Goal: Use online tool/utility: Utilize a website feature to perform a specific function

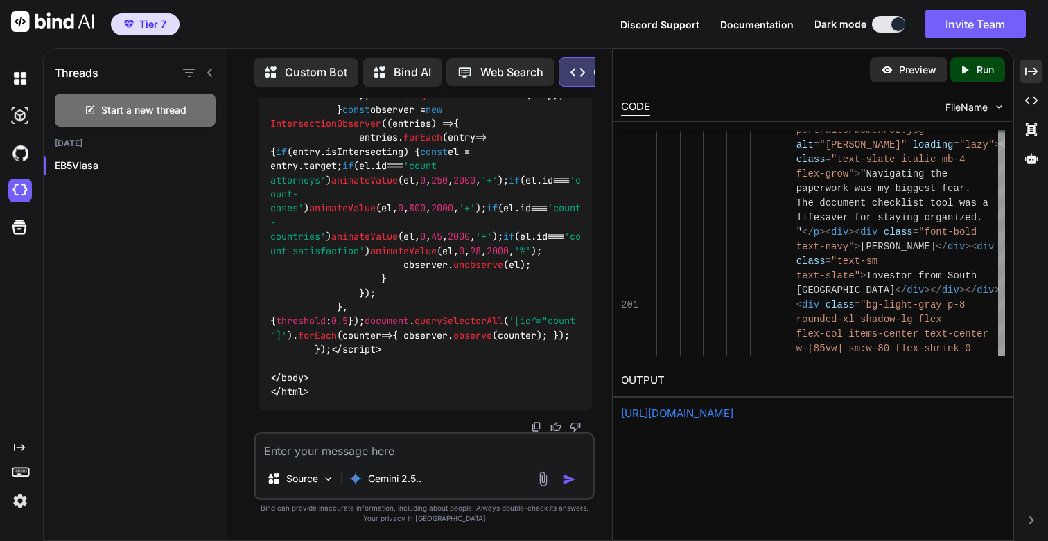
scroll to position [325397, 0]
click at [976, 72] on p "Run" at bounding box center [984, 70] width 17 height 14
click at [702, 414] on link "[URL][DOMAIN_NAME]" at bounding box center [677, 413] width 112 height 13
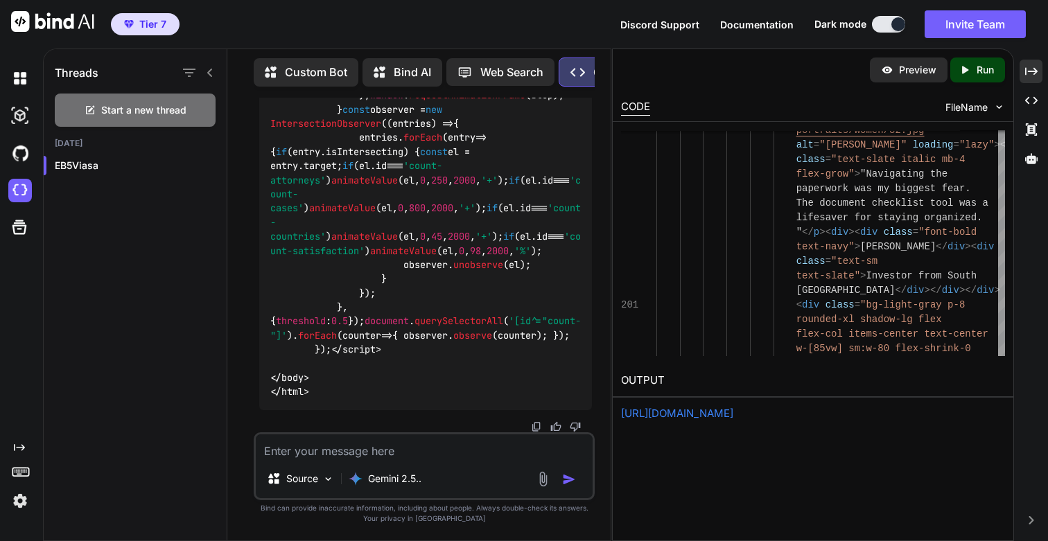
click at [459, 453] on textarea at bounding box center [424, 446] width 337 height 25
paste textarea "[URL][DOMAIN_NAME]"
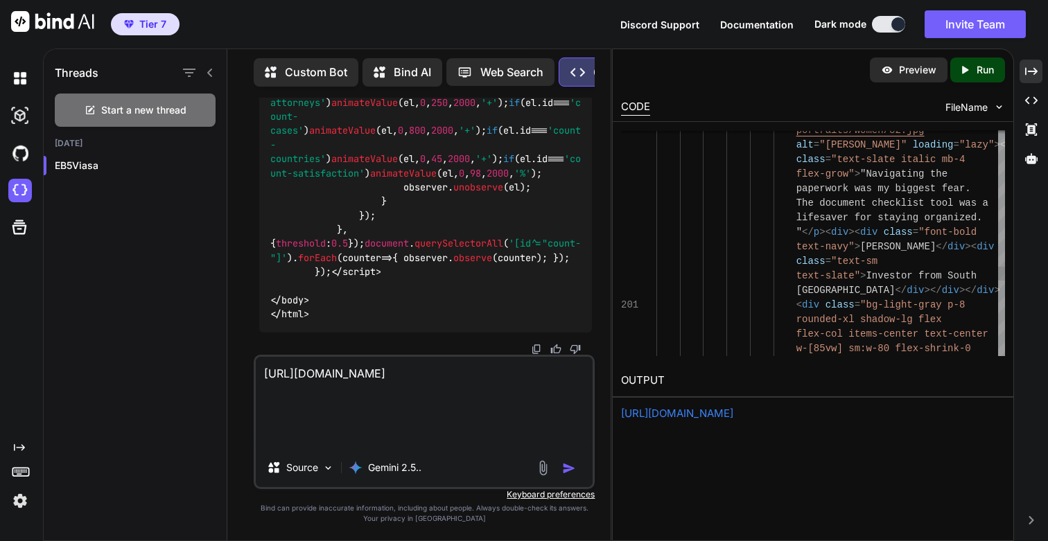
paste textarea "<!-- 6. Tools CTA Section -->"
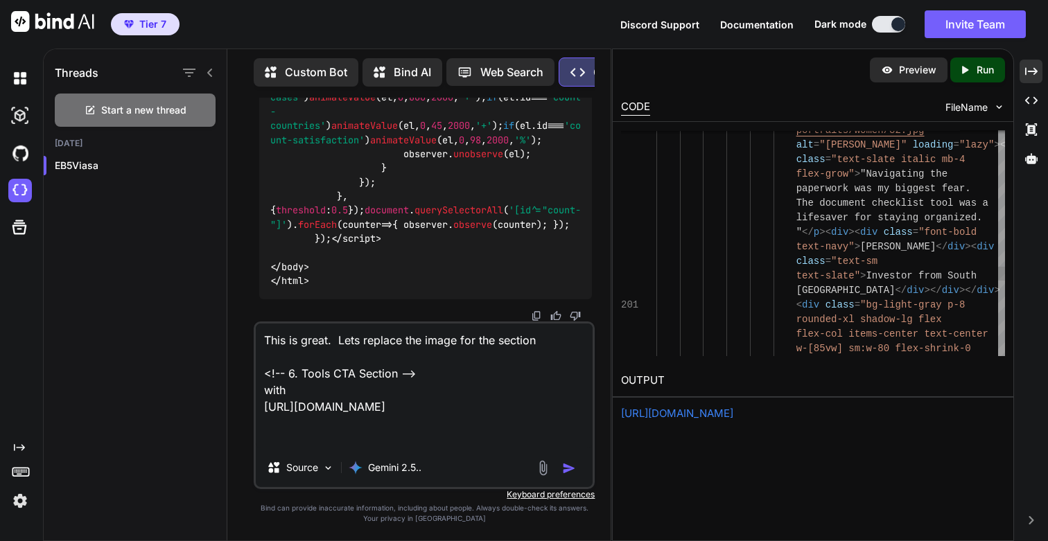
type textarea "This is great. Lets replace the image for the section <!-- 6. Tools CTA Section…"
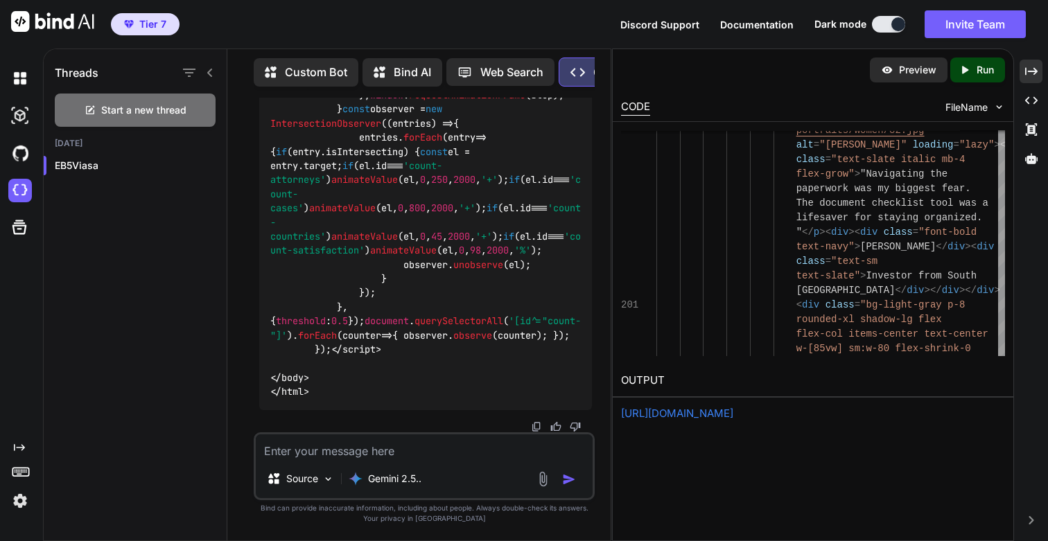
scroll to position [339259, 0]
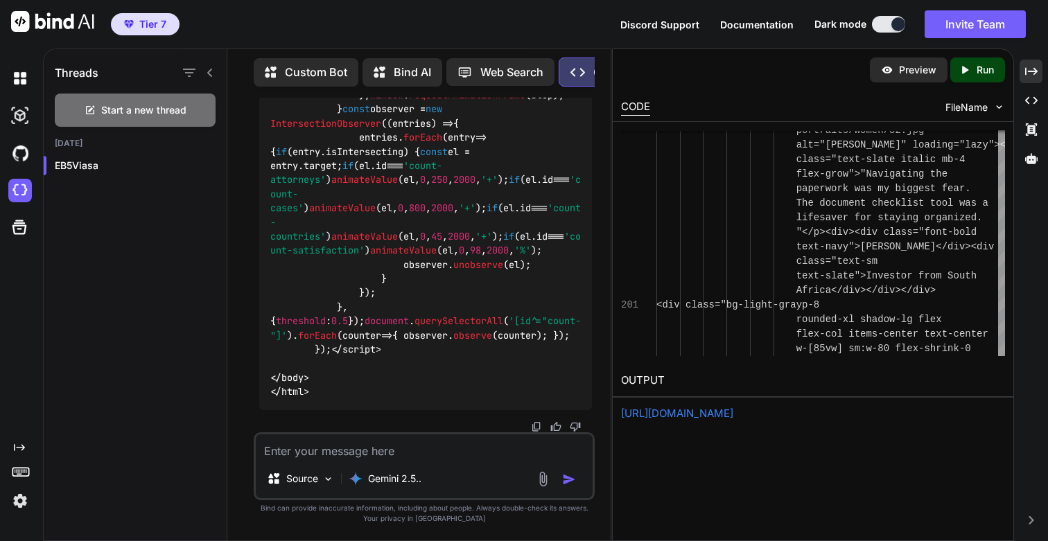
click at [986, 73] on p "Run" at bounding box center [984, 70] width 17 height 14
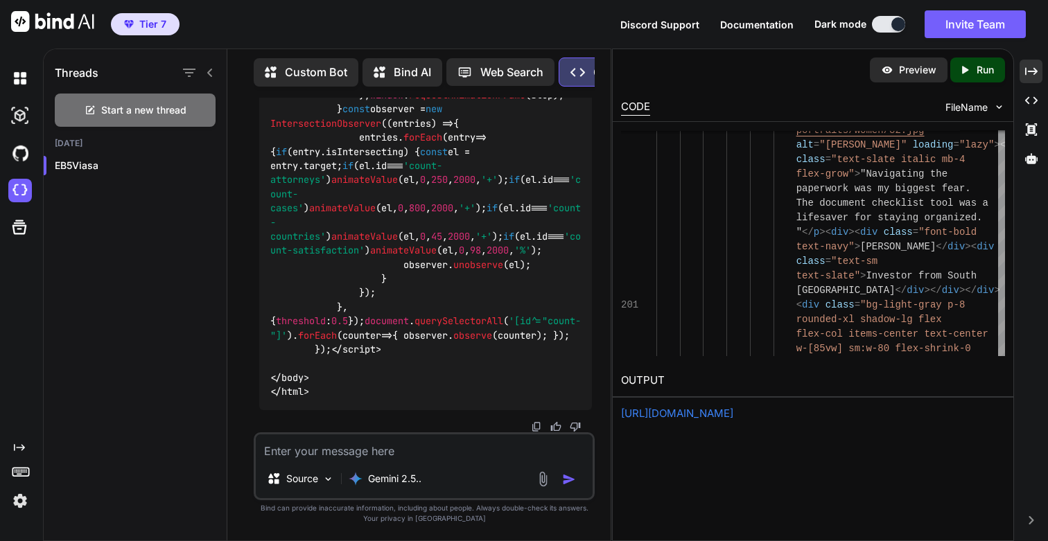
click at [729, 412] on link "[URL][DOMAIN_NAME]" at bounding box center [677, 413] width 112 height 13
